Goal: Task Accomplishment & Management: Manage account settings

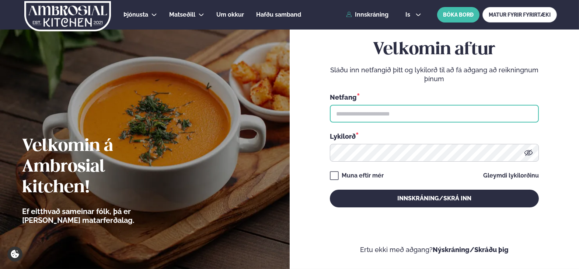
click at [395, 113] on input "text" at bounding box center [434, 114] width 209 height 18
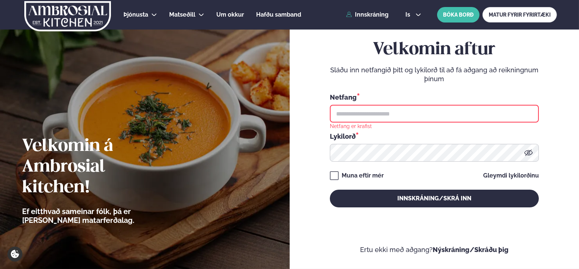
click at [386, 116] on input "text" at bounding box center [434, 114] width 209 height 18
type input "**********"
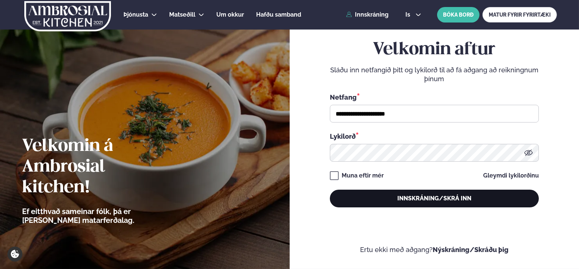
click at [368, 204] on button "Innskráning/Skrá inn" at bounding box center [434, 199] width 209 height 18
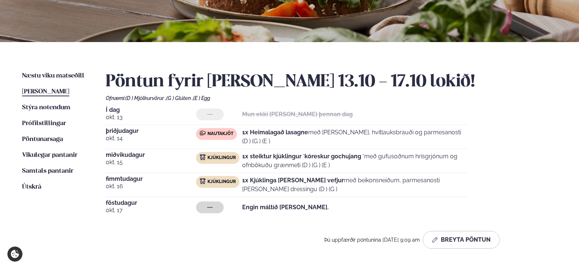
scroll to position [123, 0]
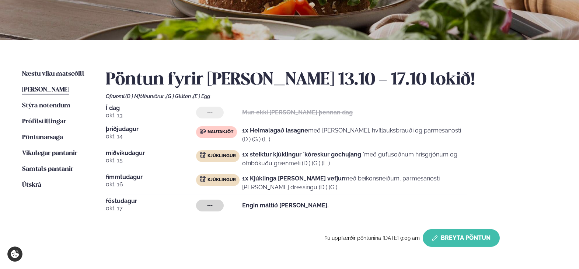
click at [481, 242] on button "Breyta Pöntun" at bounding box center [461, 238] width 77 height 18
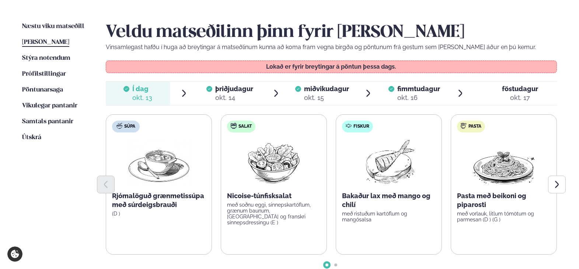
scroll to position [172, 0]
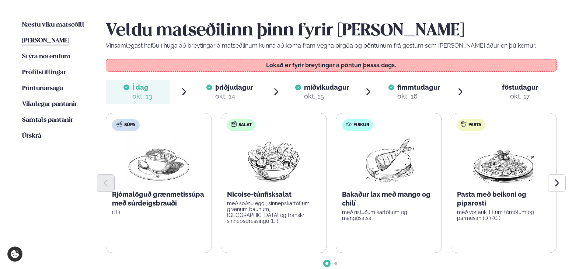
click at [422, 85] on span "fimmtudagur" at bounding box center [419, 87] width 43 height 8
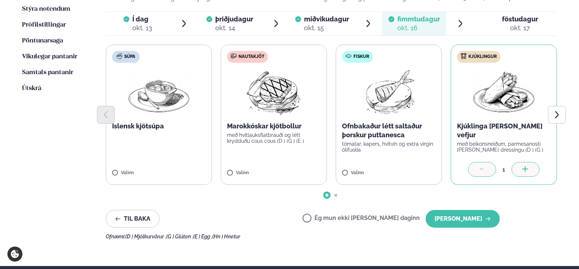
scroll to position [221, 0]
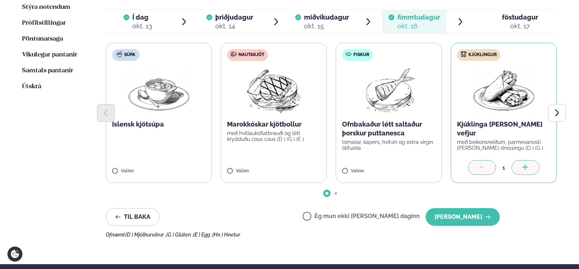
click at [373, 214] on label "Ég mun ekki [PERSON_NAME] daginn" at bounding box center [361, 217] width 117 height 8
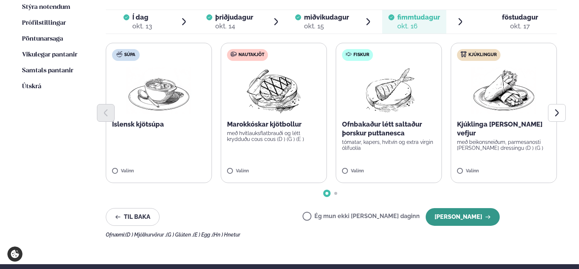
click at [478, 219] on button "[PERSON_NAME]" at bounding box center [463, 217] width 74 height 18
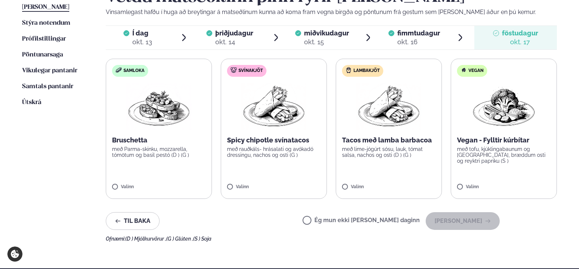
scroll to position [148, 0]
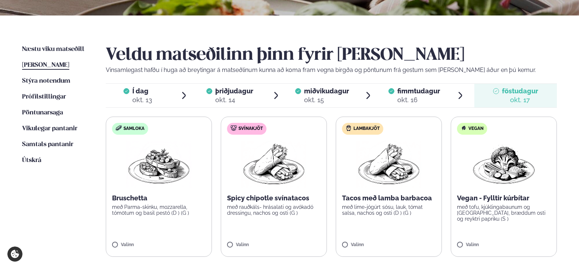
click at [54, 63] on span "[PERSON_NAME]" at bounding box center [45, 65] width 47 height 6
click at [59, 63] on span "[PERSON_NAME]" at bounding box center [45, 65] width 47 height 6
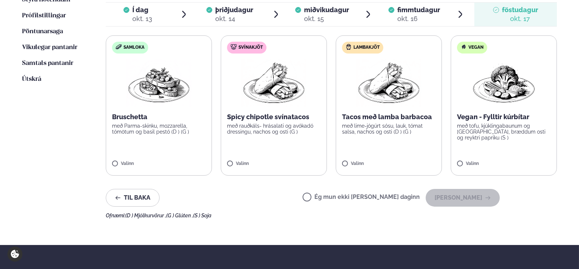
scroll to position [295, 0]
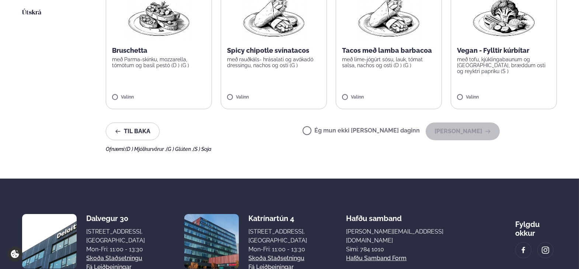
click at [358, 129] on label "Ég mun ekki [PERSON_NAME] daginn" at bounding box center [361, 132] width 117 height 8
click at [486, 132] on button "[PERSON_NAME]" at bounding box center [463, 131] width 74 height 18
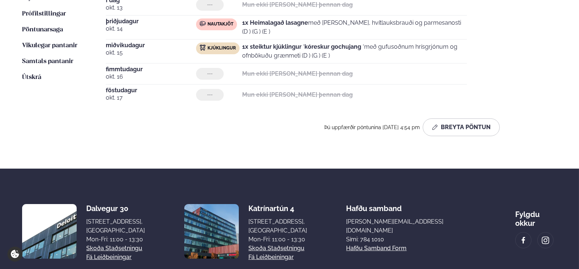
scroll to position [155, 0]
